Goal: Task Accomplishment & Management: Complete application form

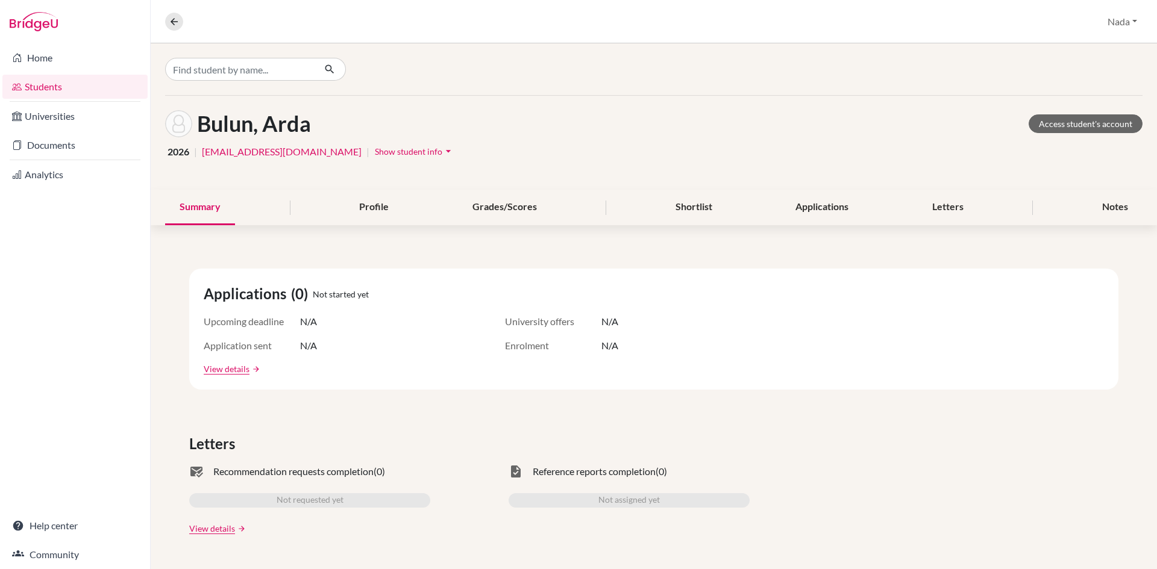
click at [63, 87] on link "Students" at bounding box center [74, 87] width 145 height 24
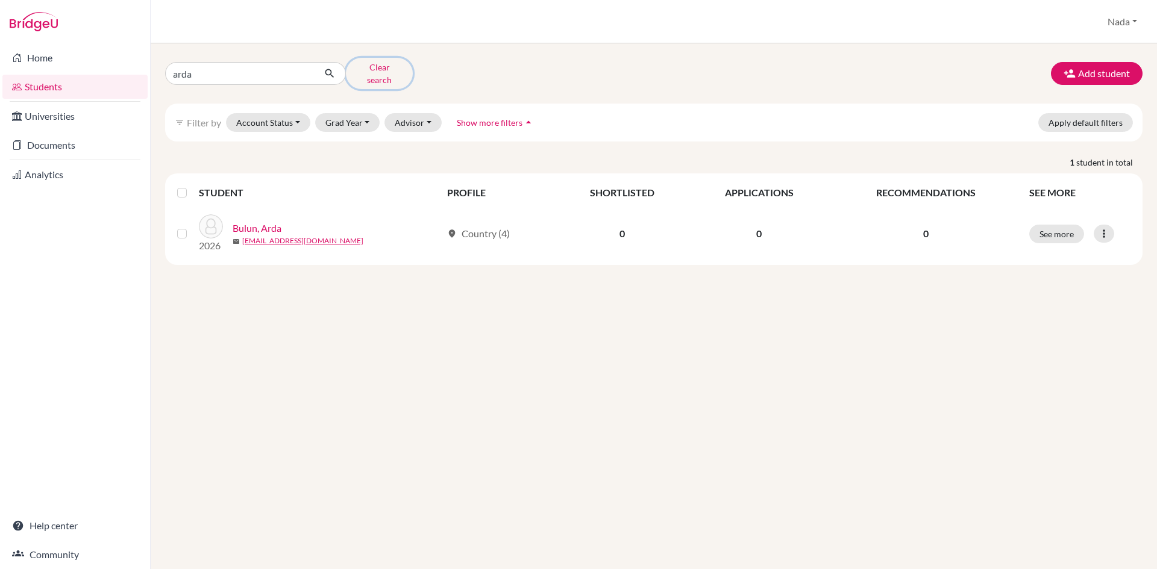
click at [373, 63] on button "Clear search" at bounding box center [379, 73] width 67 height 31
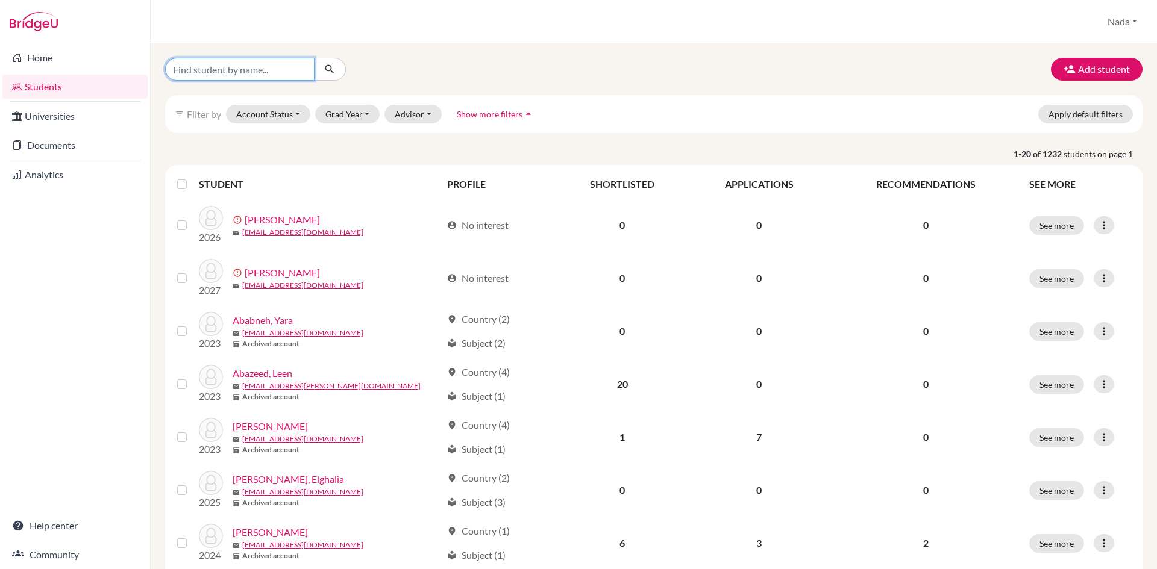
click at [240, 76] on input "Find student by name..." at bounding box center [239, 69] width 149 height 23
type input "alolama"
click button "submit" at bounding box center [330, 69] width 32 height 23
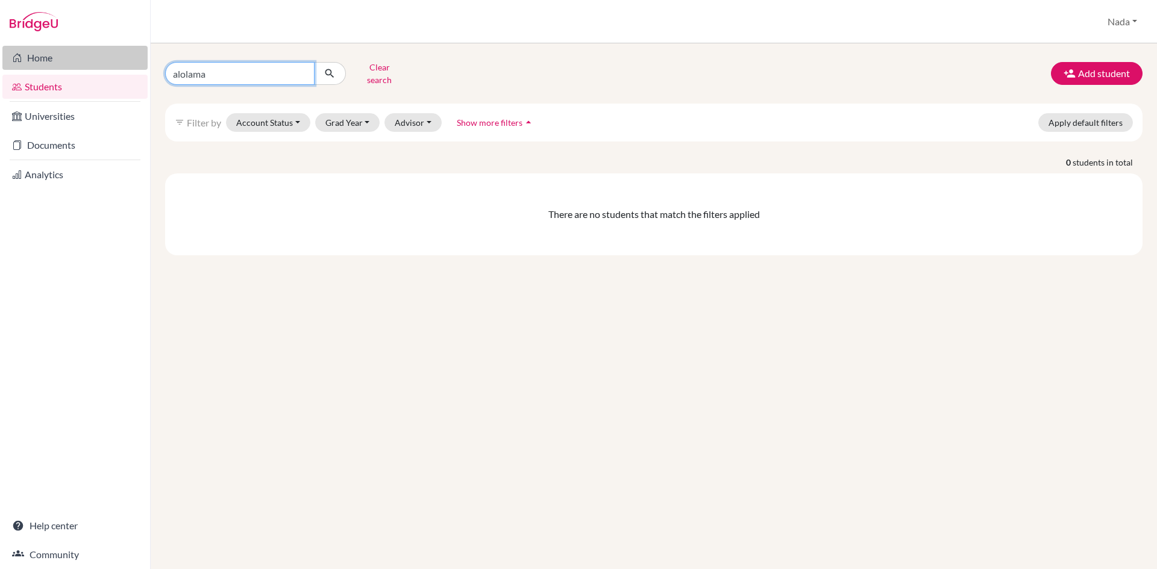
drag, startPoint x: 180, startPoint y: 70, endPoint x: 137, endPoint y: 59, distance: 43.7
click at [123, 69] on div "Home Students Universities Documents Analytics Help center Community Students o…" at bounding box center [578, 284] width 1157 height 569
type input "olama"
click button "submit" at bounding box center [330, 73] width 32 height 23
click at [217, 64] on input "olama" at bounding box center [239, 73] width 149 height 23
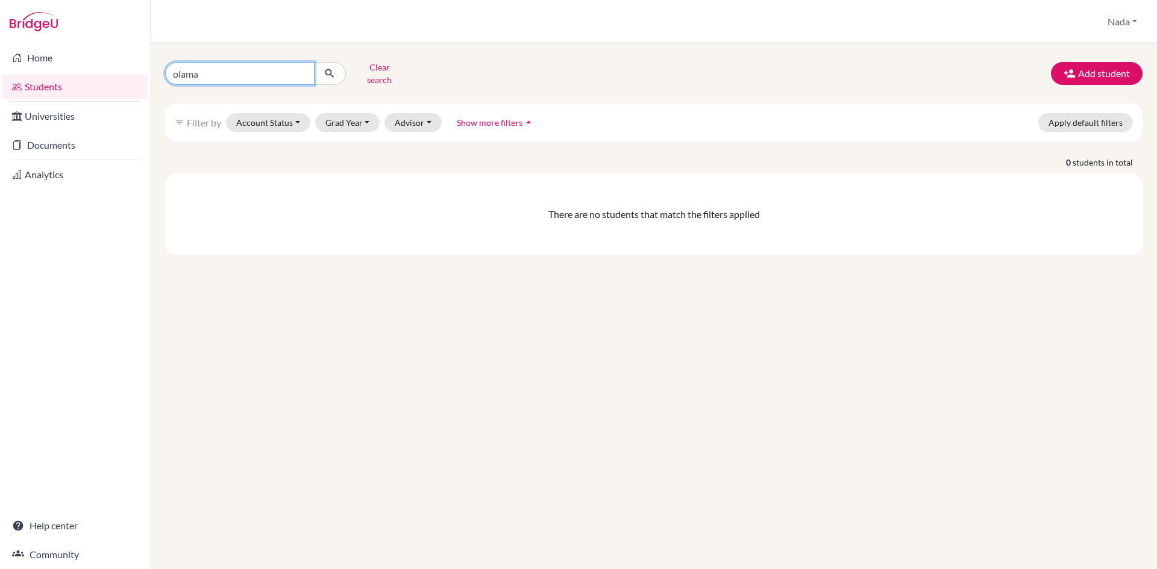
click at [217, 64] on input "olama" at bounding box center [239, 73] width 149 height 23
type input "[PERSON_NAME]"
click button "submit" at bounding box center [330, 73] width 32 height 23
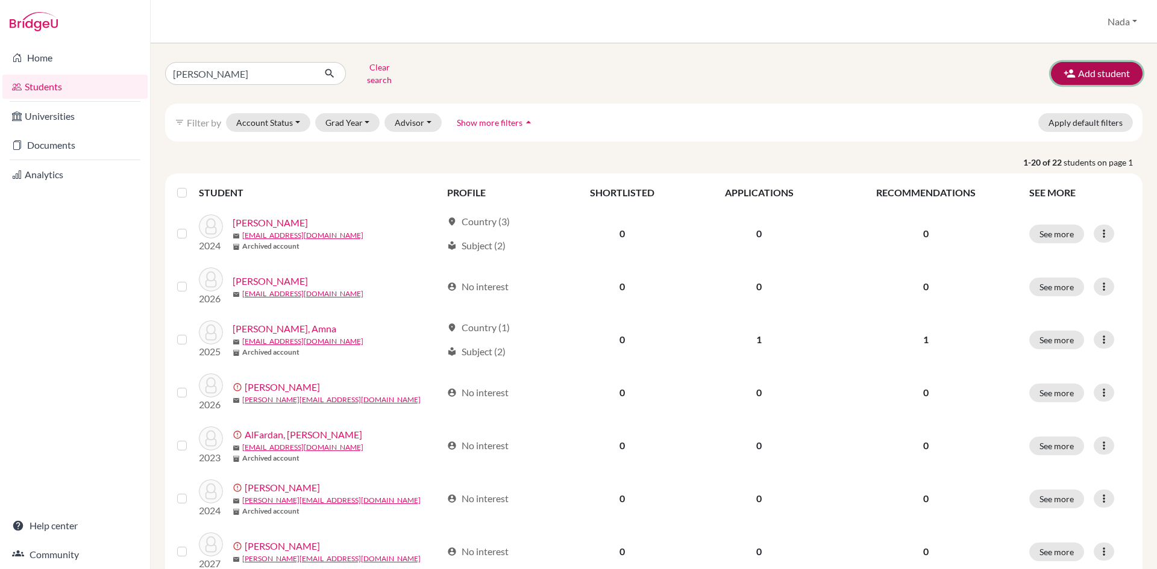
click at [1081, 71] on button "Add student" at bounding box center [1097, 73] width 92 height 23
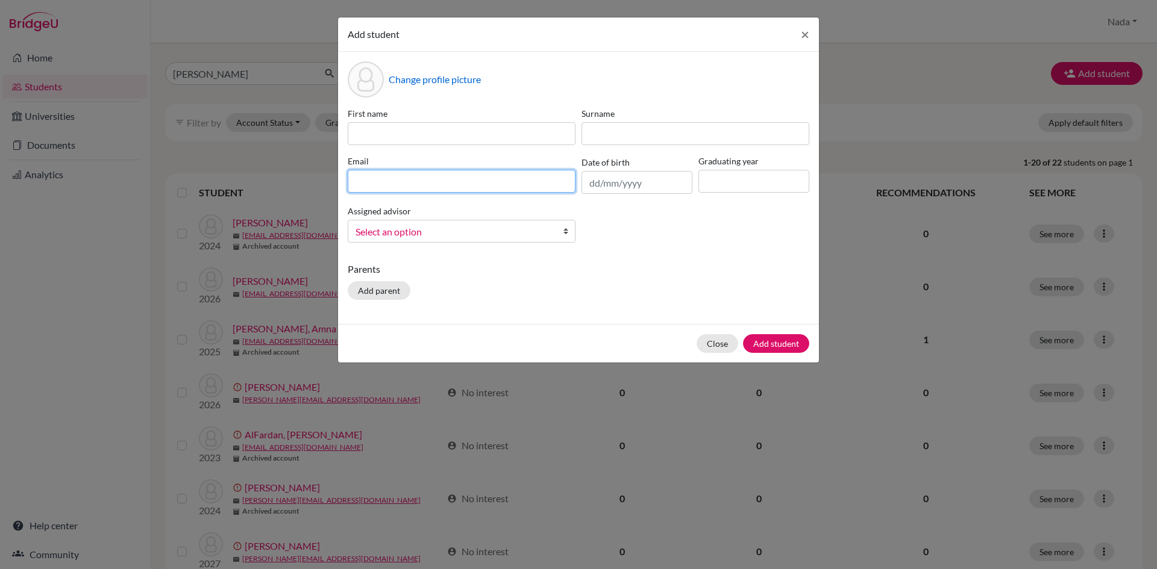
click at [431, 178] on input at bounding box center [462, 181] width 228 height 23
paste input "[PERSON_NAME][EMAIL_ADDRESS][DOMAIN_NAME]"
type input "[PERSON_NAME][EMAIL_ADDRESS][DOMAIN_NAME]"
click at [428, 148] on div "First name Surname [PERSON_NAME] [PERSON_NAME][EMAIL_ADDRESS][DOMAIN_NAME] Date…" at bounding box center [578, 179] width 467 height 145
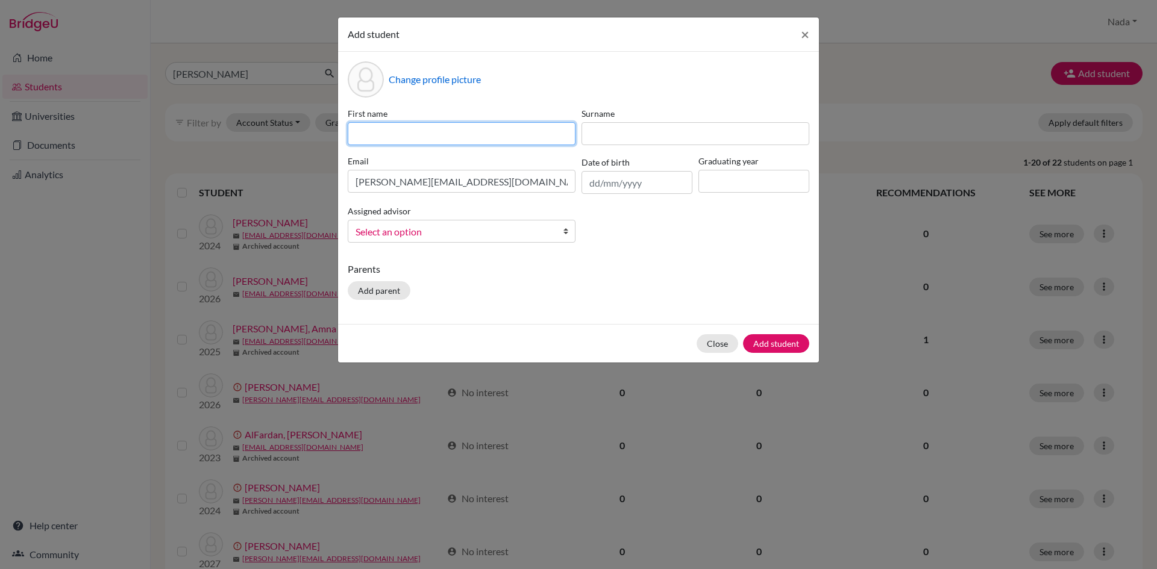
drag, startPoint x: 471, startPoint y: 136, endPoint x: 498, endPoint y: 146, distance: 29.2
click at [471, 136] on input at bounding box center [462, 133] width 228 height 23
click at [381, 149] on div "First name Surname [PERSON_NAME] [PERSON_NAME][EMAIL_ADDRESS][DOMAIN_NAME] Date…" at bounding box center [578, 179] width 467 height 145
click at [389, 138] on input at bounding box center [462, 133] width 228 height 23
type input "[PERSON_NAME]"
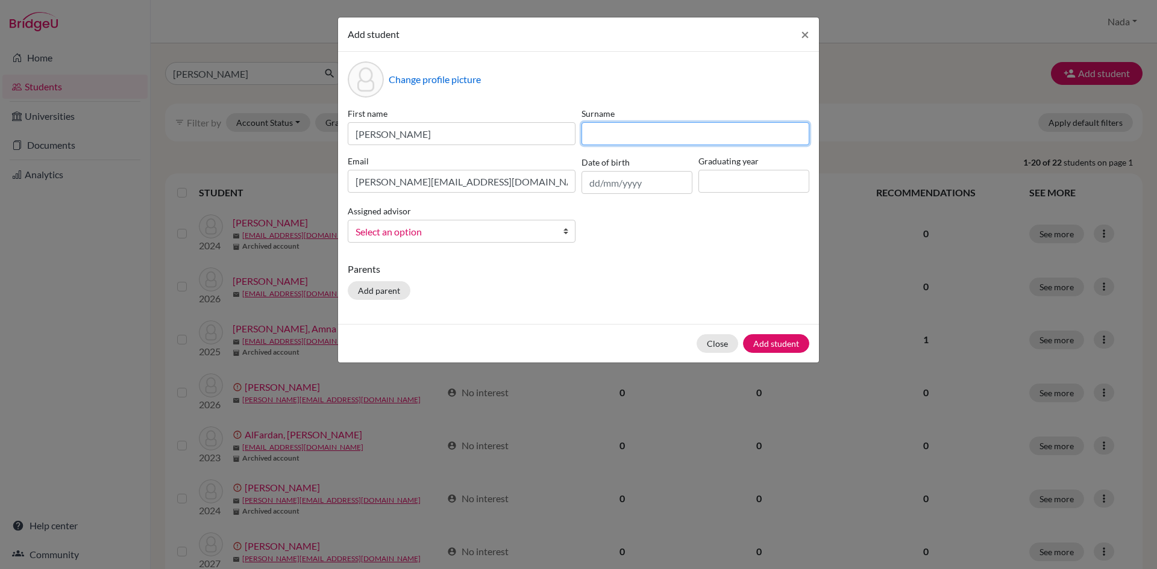
click at [678, 131] on input at bounding box center [695, 133] width 228 height 23
type input "Alolama"
click at [737, 184] on input at bounding box center [753, 181] width 111 height 23
type input "2026"
click at [485, 224] on link "Select an option" at bounding box center [462, 231] width 228 height 23
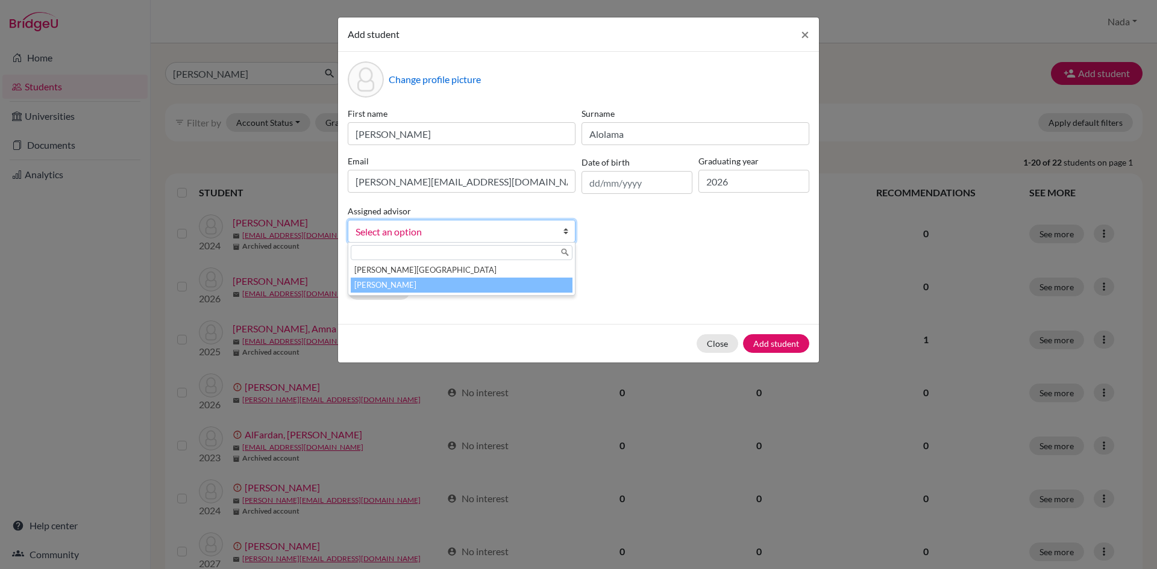
click at [408, 287] on li "[PERSON_NAME]" at bounding box center [462, 285] width 222 height 15
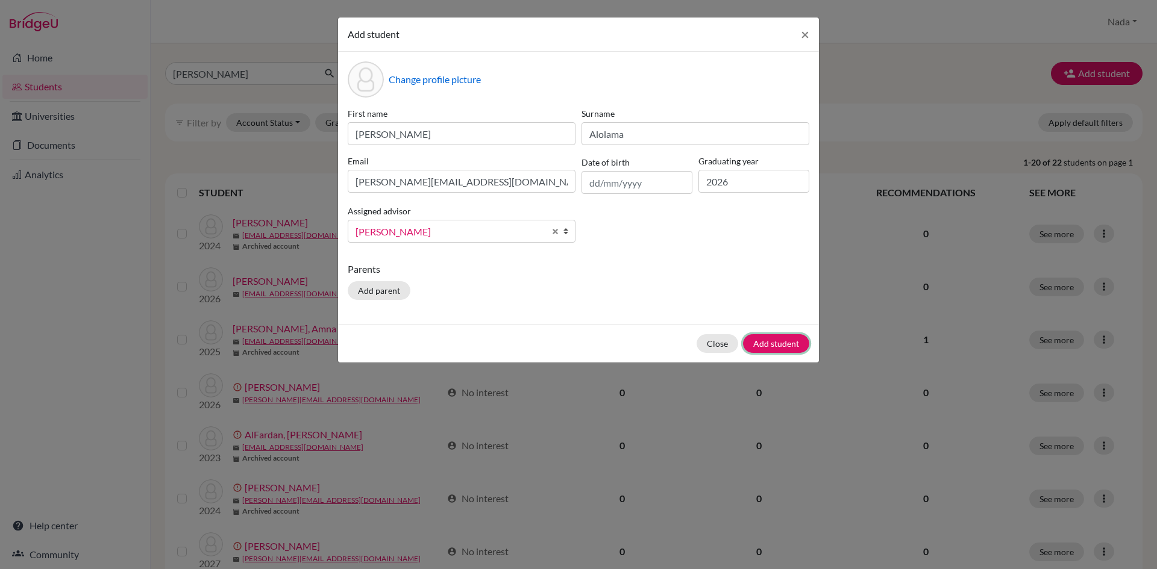
click at [761, 340] on button "Add student" at bounding box center [776, 343] width 66 height 19
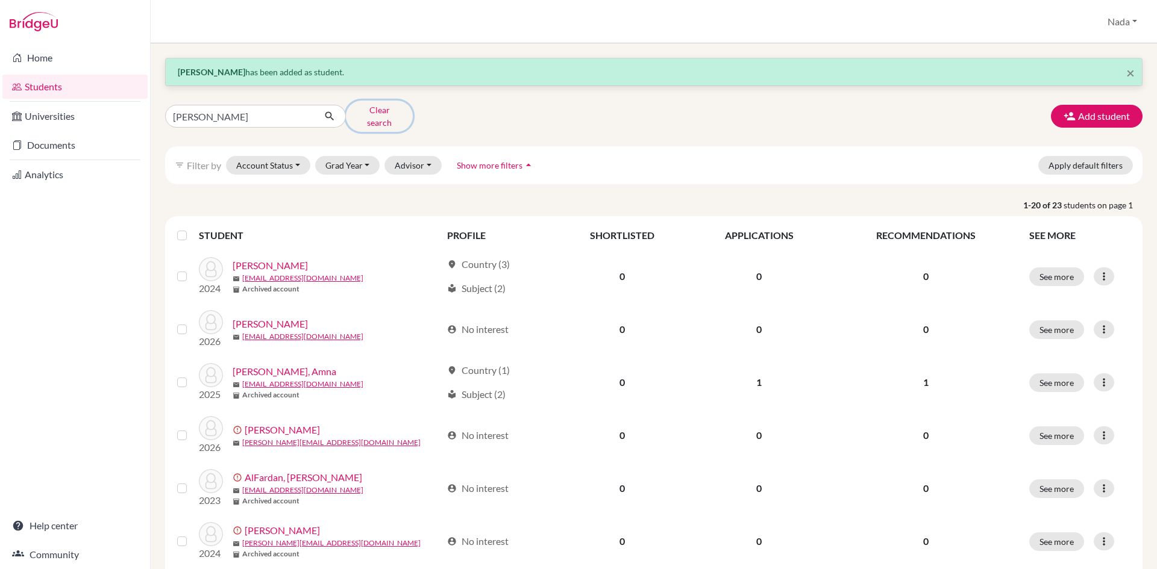
click at [351, 111] on button "Clear search" at bounding box center [379, 116] width 67 height 31
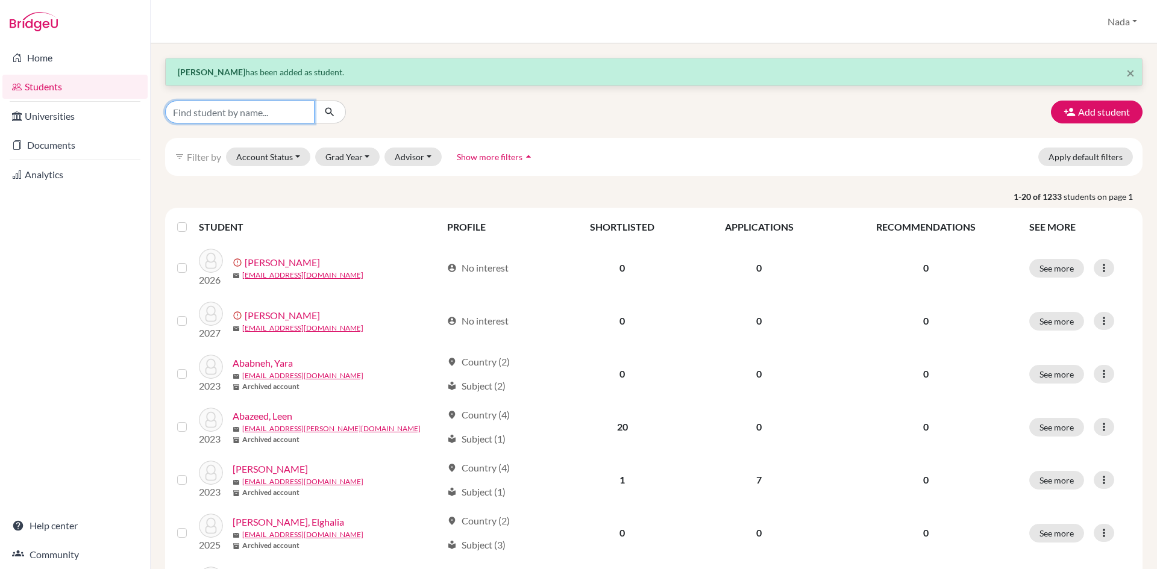
click at [235, 109] on input "Find student by name..." at bounding box center [239, 112] width 149 height 23
type input "[PERSON_NAME]"
click button "submit" at bounding box center [330, 112] width 32 height 23
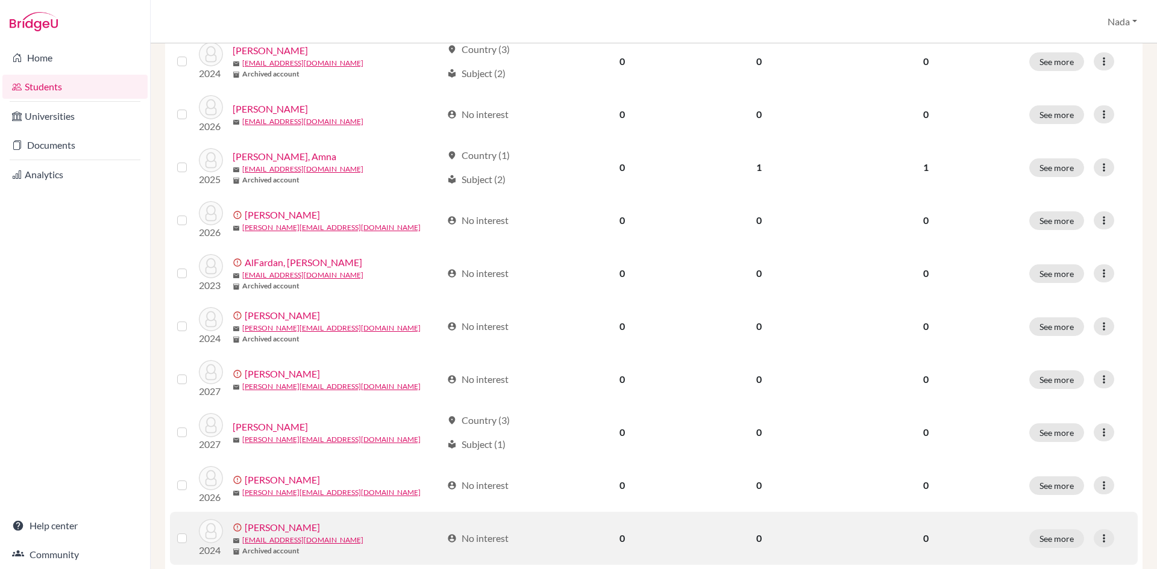
scroll to position [361, 0]
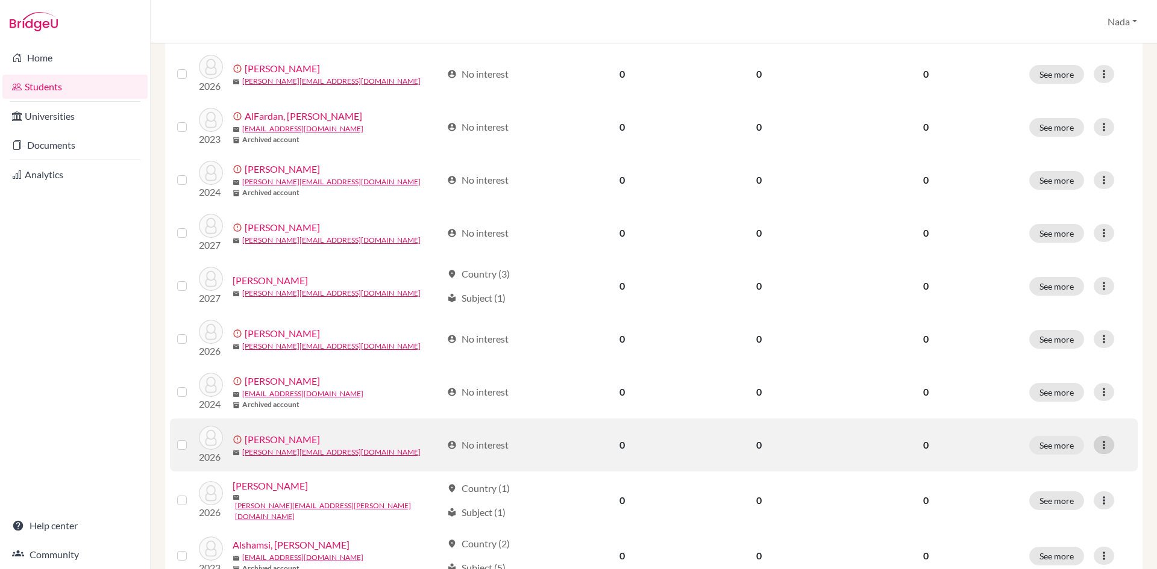
click at [1098, 439] on icon at bounding box center [1104, 445] width 12 height 12
click at [1045, 499] on button "Resend invite email" at bounding box center [1049, 508] width 109 height 19
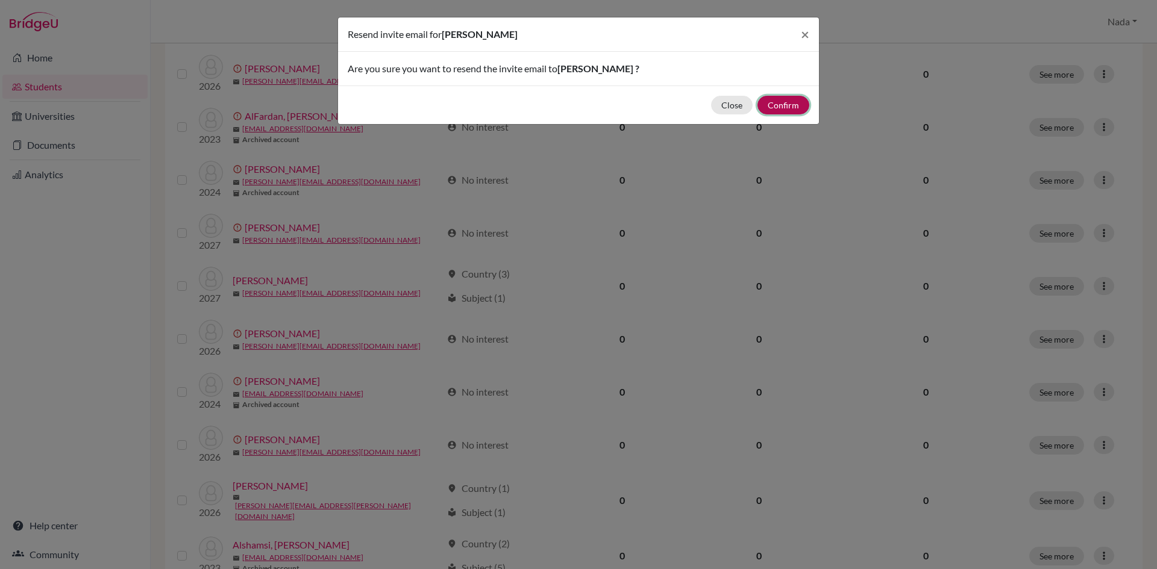
click at [781, 102] on button "Confirm" at bounding box center [783, 105] width 52 height 19
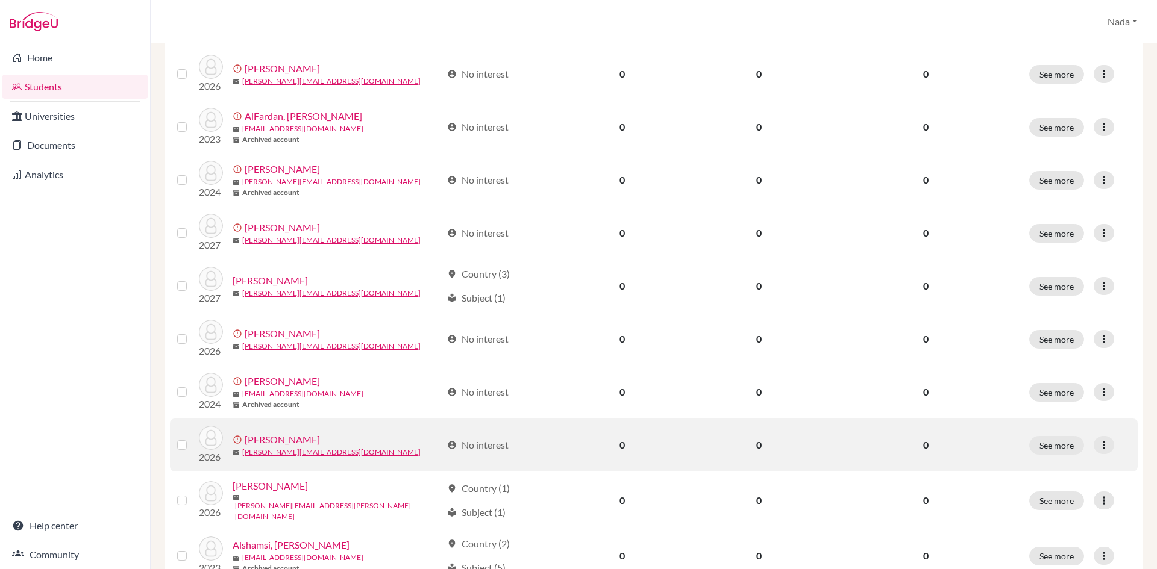
click at [263, 433] on link "[PERSON_NAME]" at bounding box center [282, 440] width 75 height 14
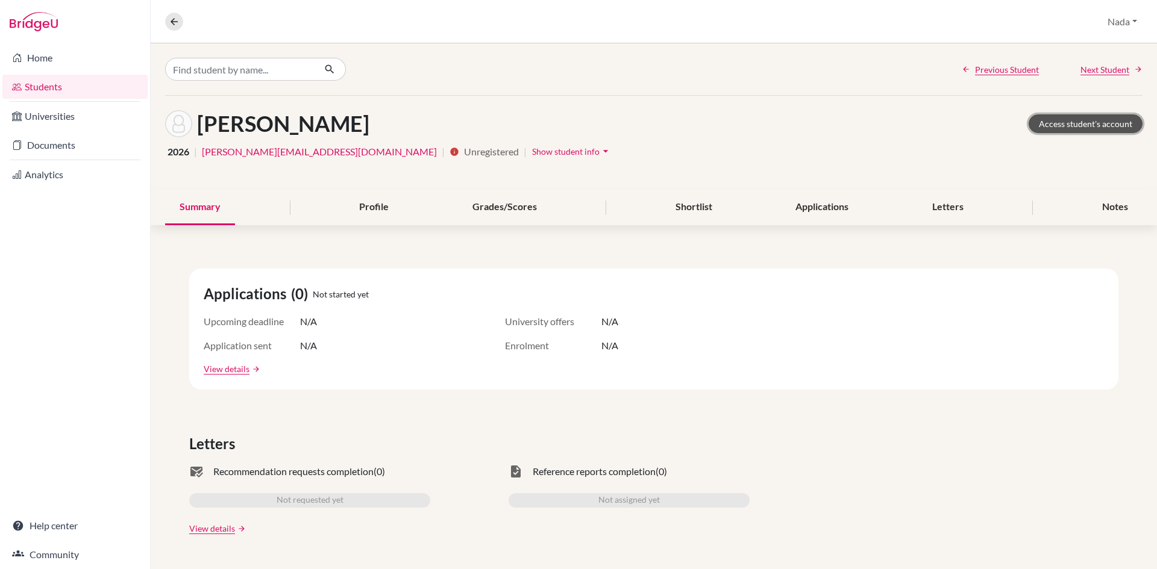
click at [1086, 117] on link "Access student's account" at bounding box center [1085, 123] width 114 height 19
click at [22, 144] on link "Documents" at bounding box center [74, 145] width 145 height 24
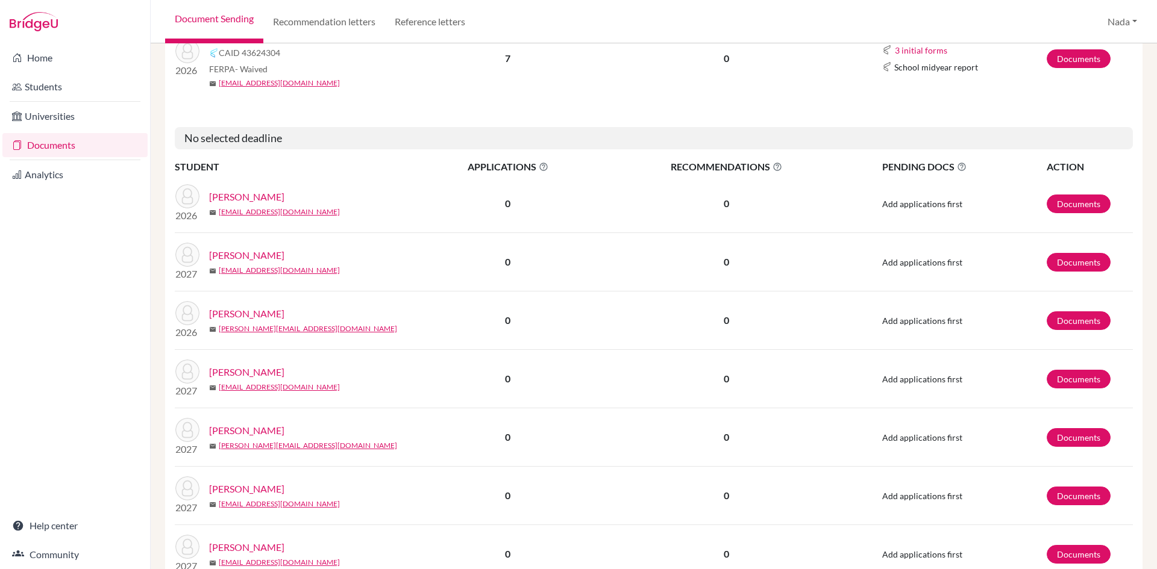
scroll to position [241, 0]
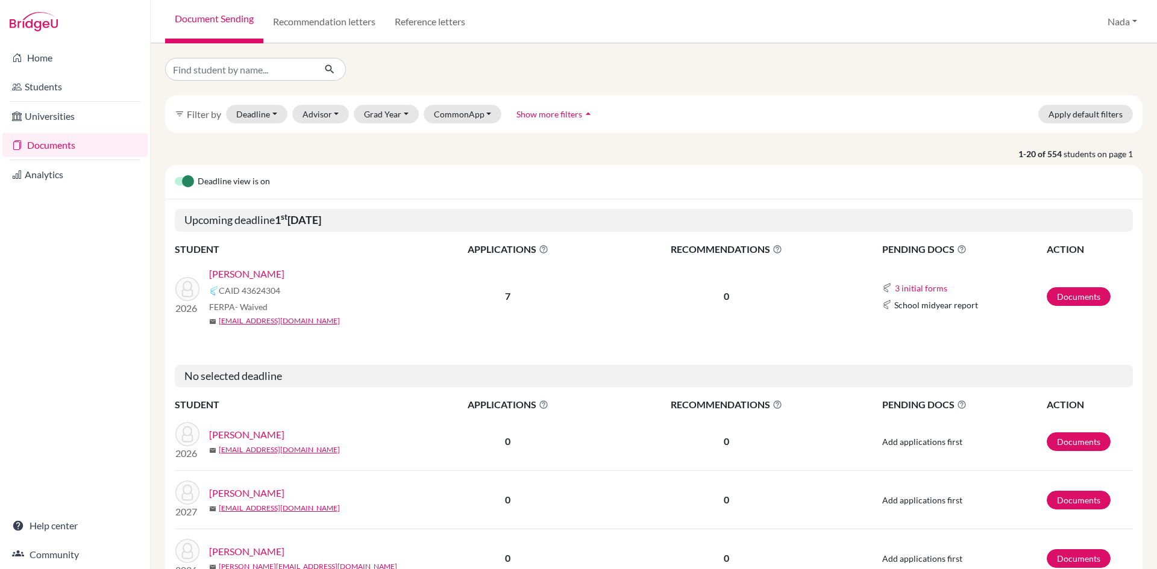
click at [175, 175] on label at bounding box center [175, 175] width 0 height 0
click at [183, 183] on input "checkbox" at bounding box center [180, 181] width 10 height 12
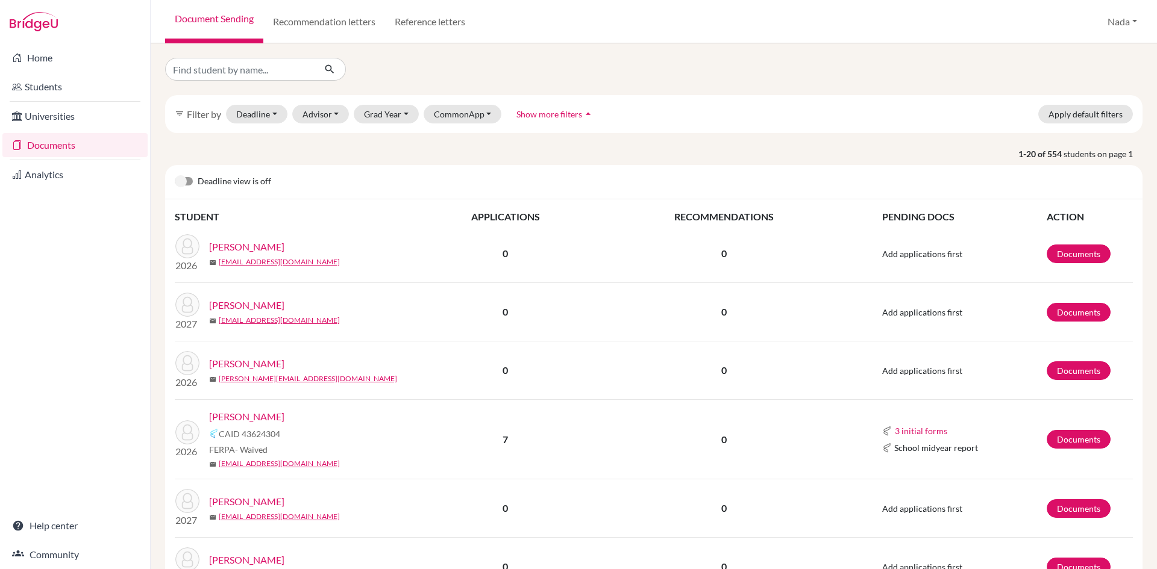
click at [175, 175] on label at bounding box center [175, 175] width 0 height 0
click at [179, 182] on input "checkbox" at bounding box center [180, 181] width 10 height 12
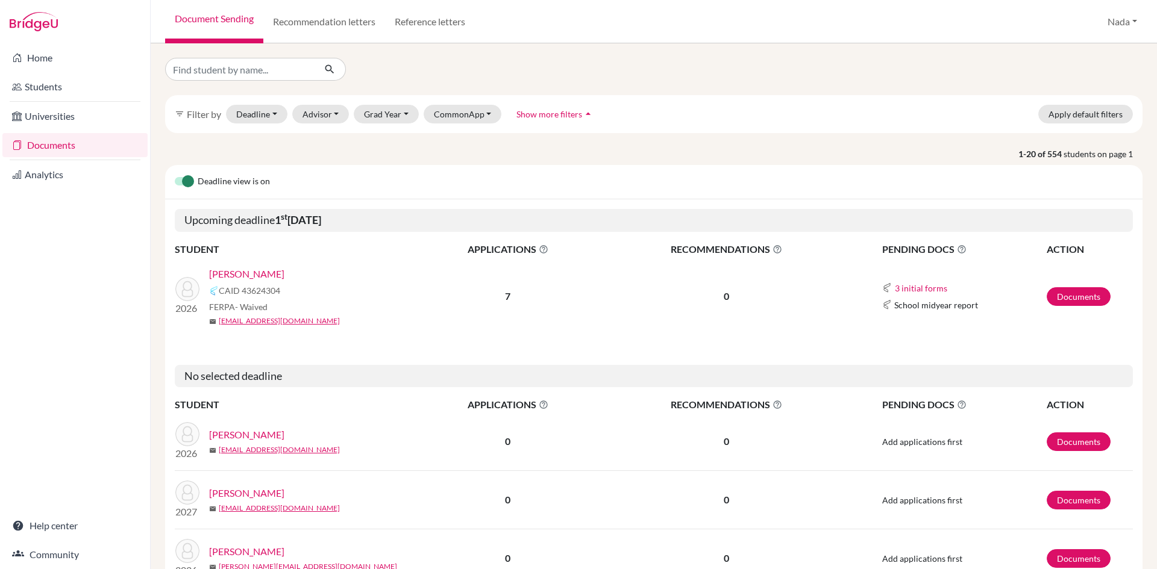
click at [68, 152] on link "Documents" at bounding box center [74, 145] width 145 height 24
